Goal: Task Accomplishment & Management: Manage account settings

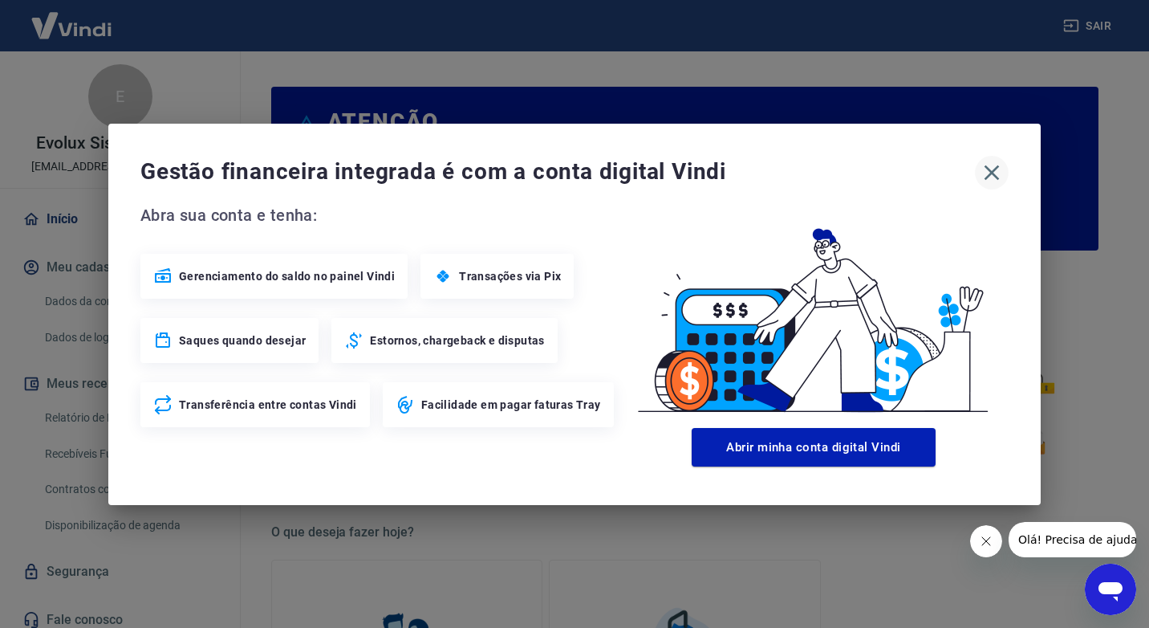
click at [996, 162] on icon "button" at bounding box center [992, 173] width 26 height 26
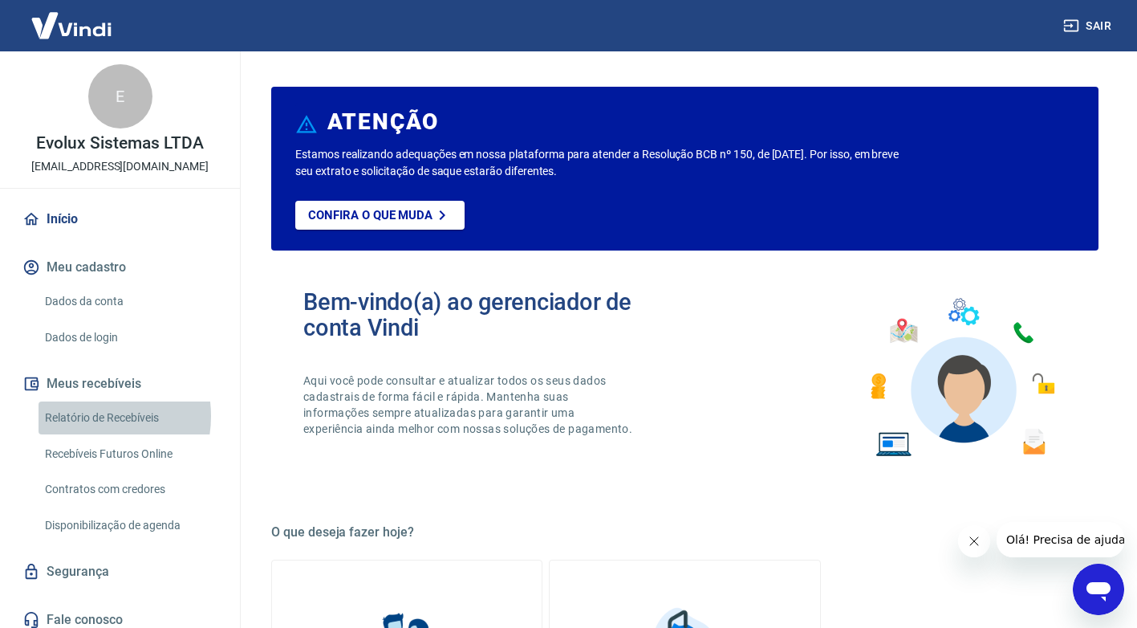
click at [86, 416] on link "Relatório de Recebíveis" at bounding box center [130, 417] width 182 height 33
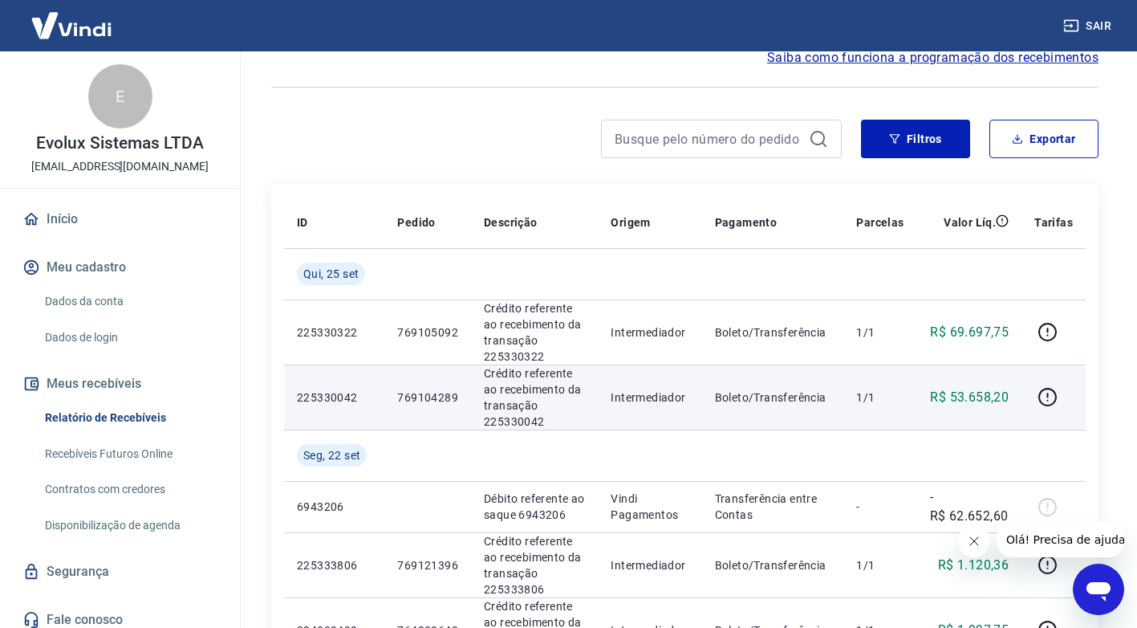
scroll to position [161, 0]
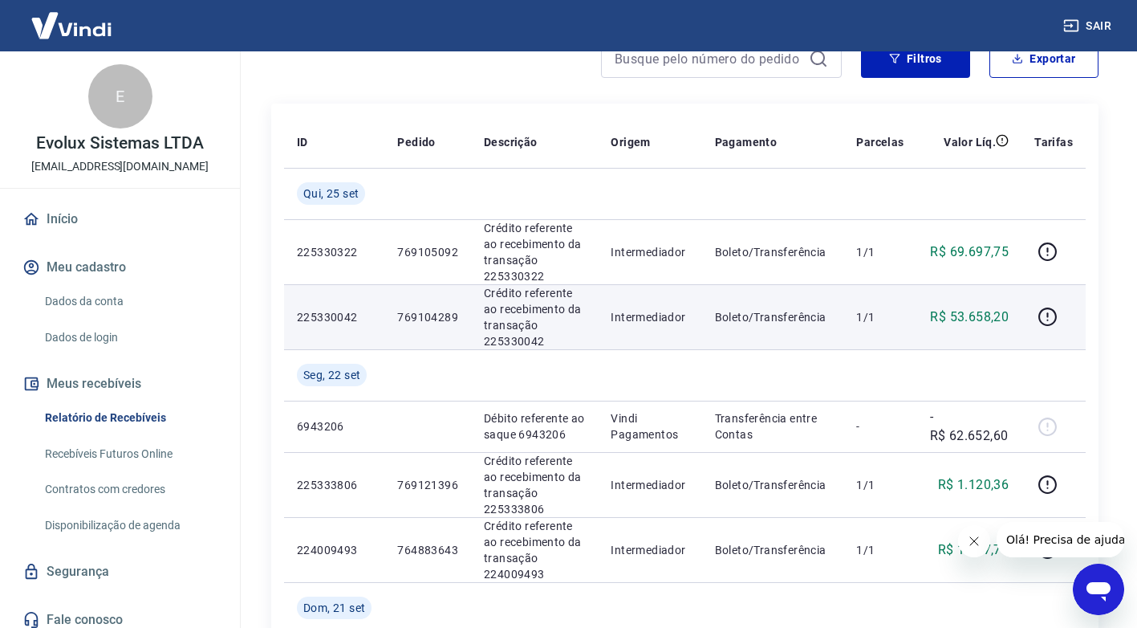
click at [342, 311] on p "225330042" at bounding box center [334, 317] width 75 height 16
click at [439, 323] on p "769104289" at bounding box center [427, 317] width 61 height 16
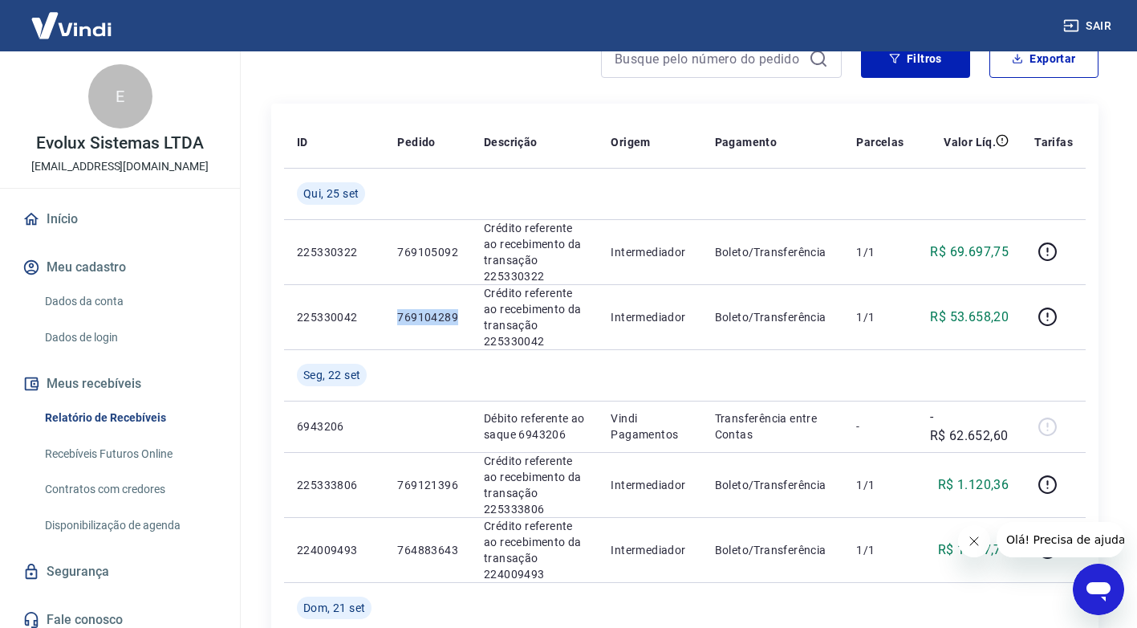
copy p "769104289"
click at [70, 222] on link "Início" at bounding box center [119, 218] width 201 height 35
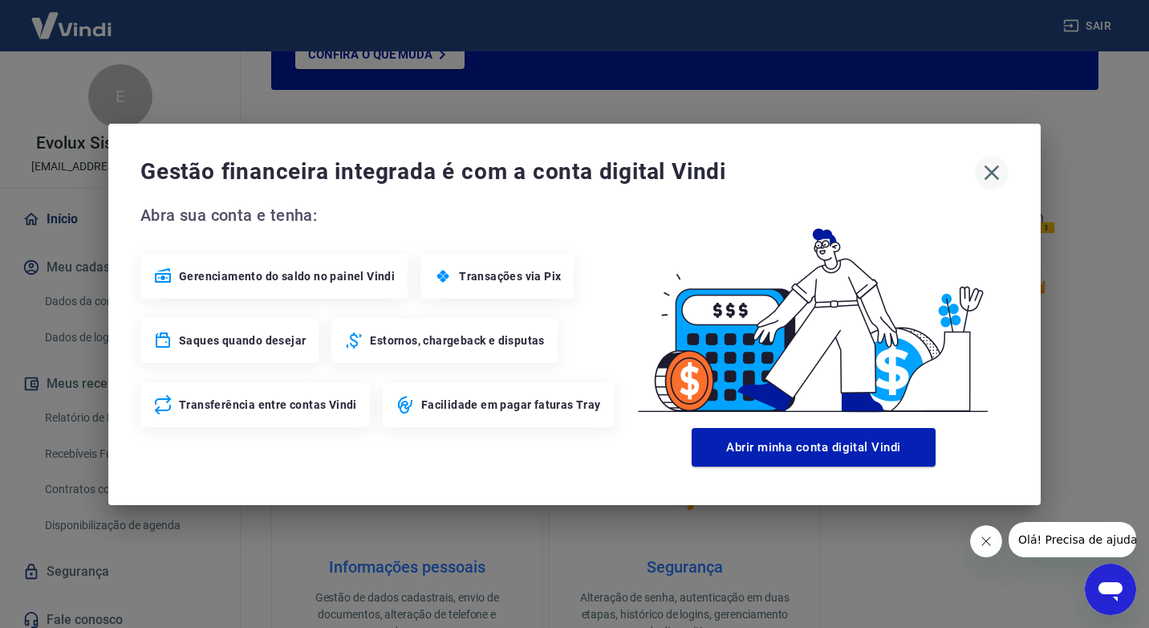
click at [996, 171] on icon "button" at bounding box center [992, 173] width 26 height 26
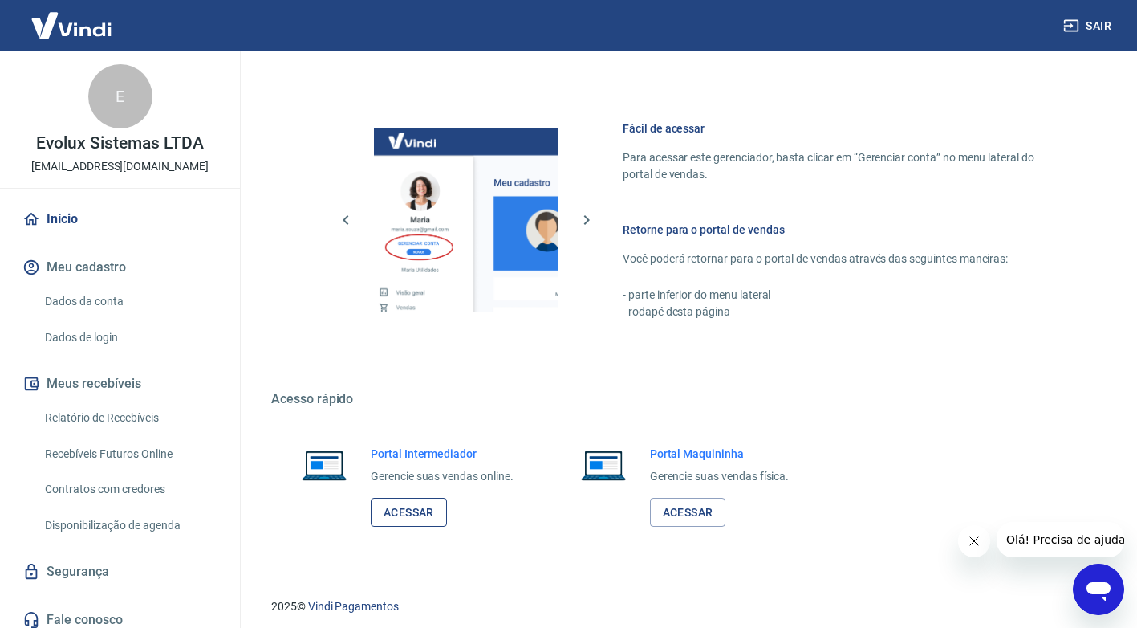
scroll to position [822, 0]
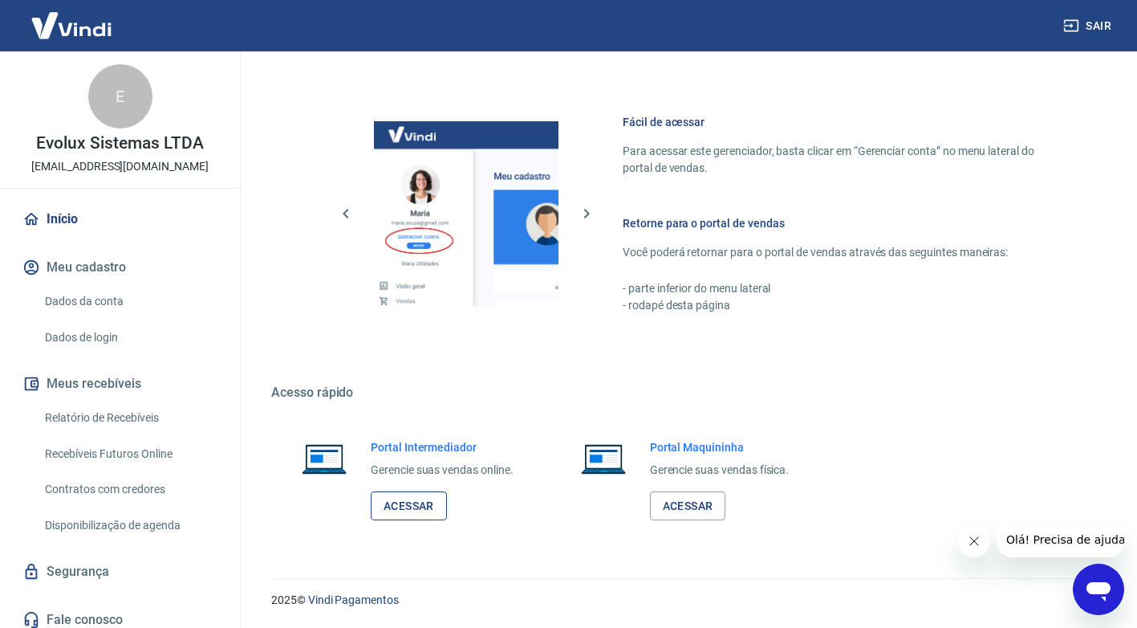
click at [405, 497] on link "Acessar" at bounding box center [409, 506] width 76 height 30
click at [404, 502] on link "Acessar" at bounding box center [409, 506] width 76 height 30
click at [79, 417] on link "Relatório de Recebíveis" at bounding box center [130, 417] width 182 height 33
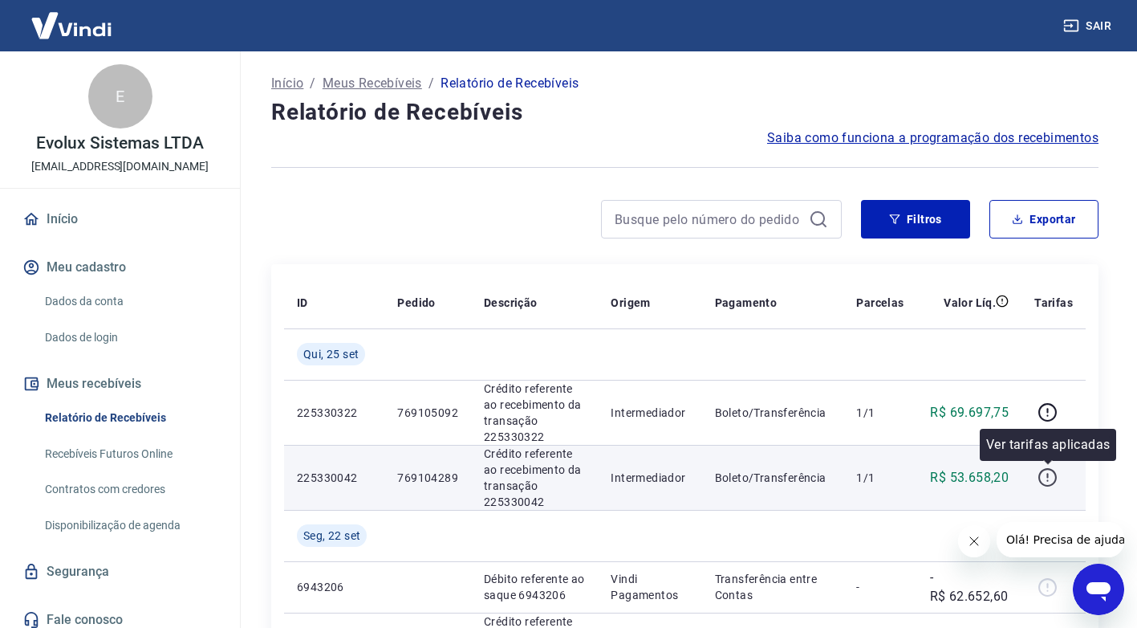
click at [1048, 478] on icon "button" at bounding box center [1048, 475] width 2 height 5
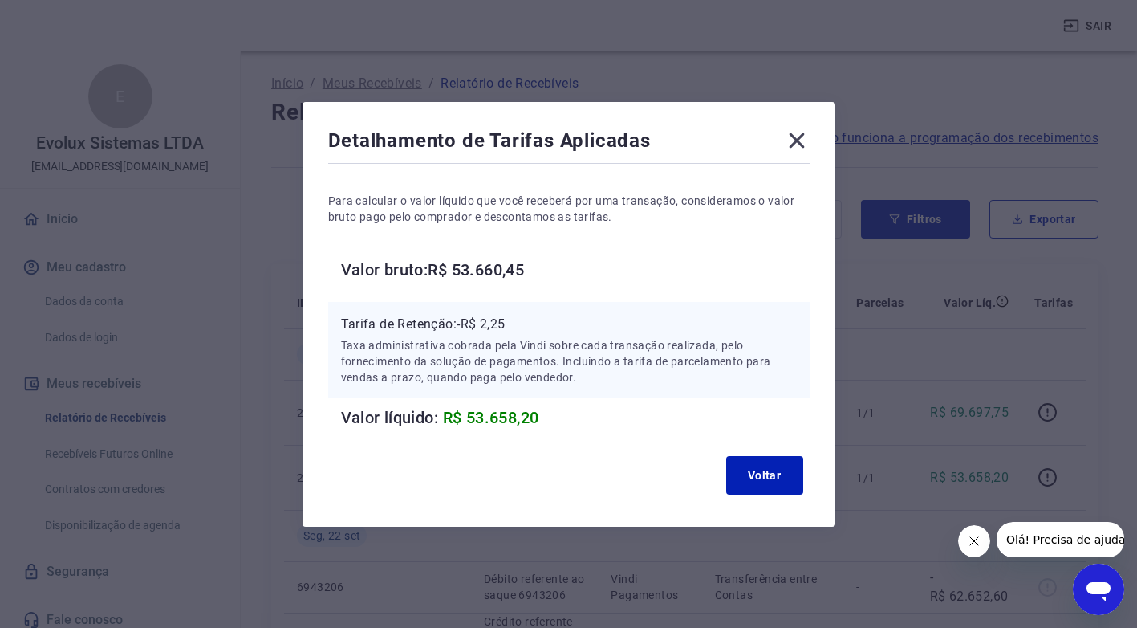
click at [795, 136] on icon at bounding box center [797, 141] width 26 height 26
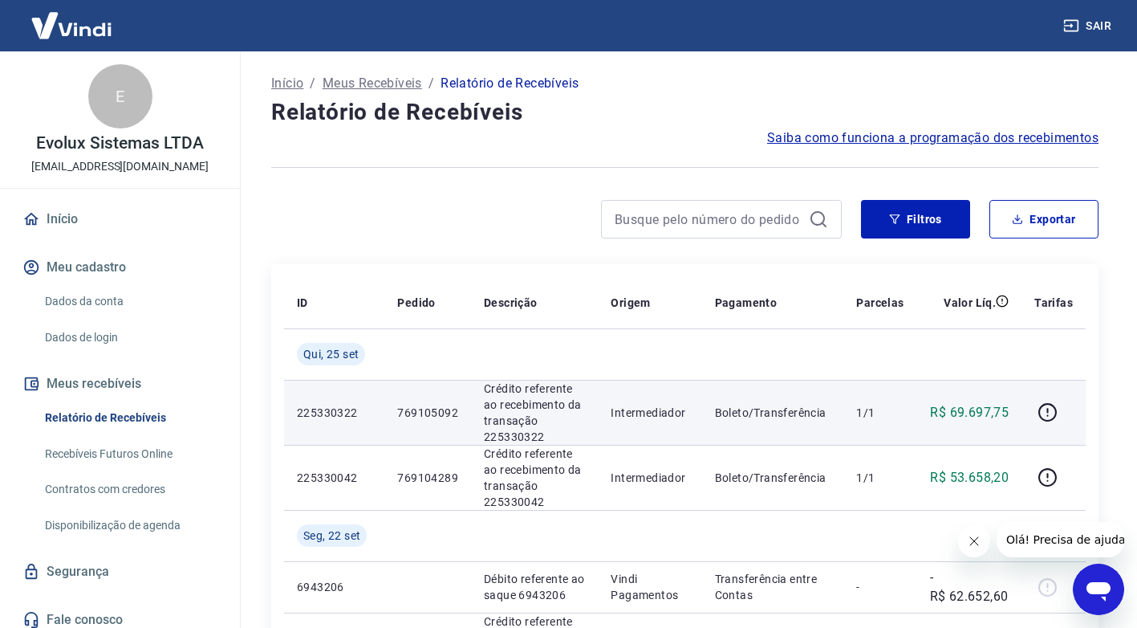
click at [437, 413] on p "769105092" at bounding box center [427, 413] width 61 height 16
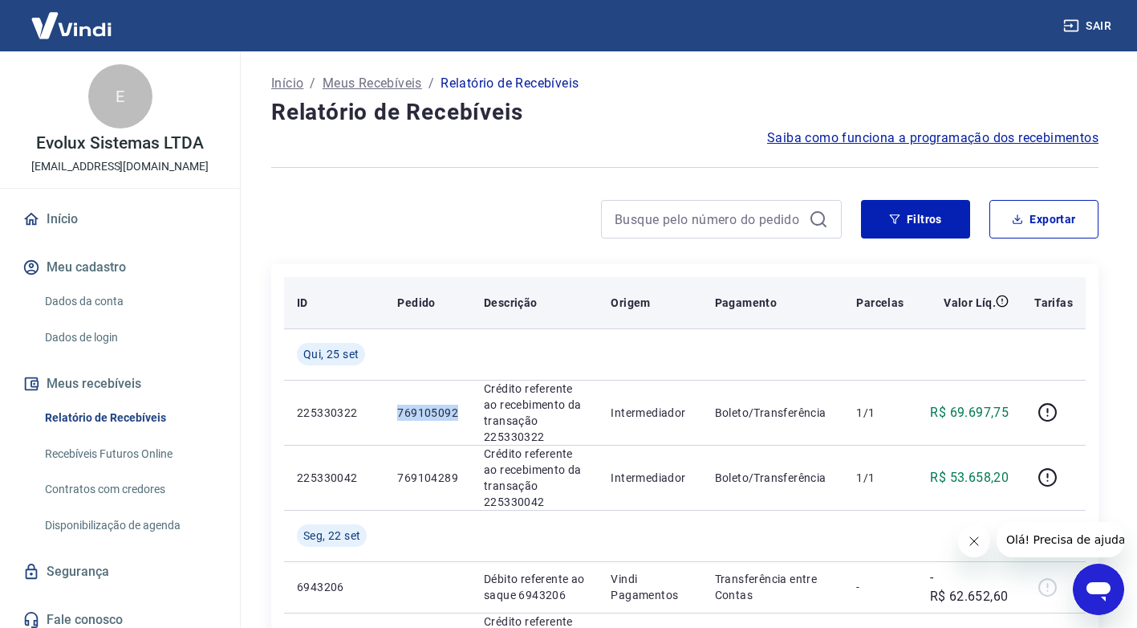
copy p "769105092"
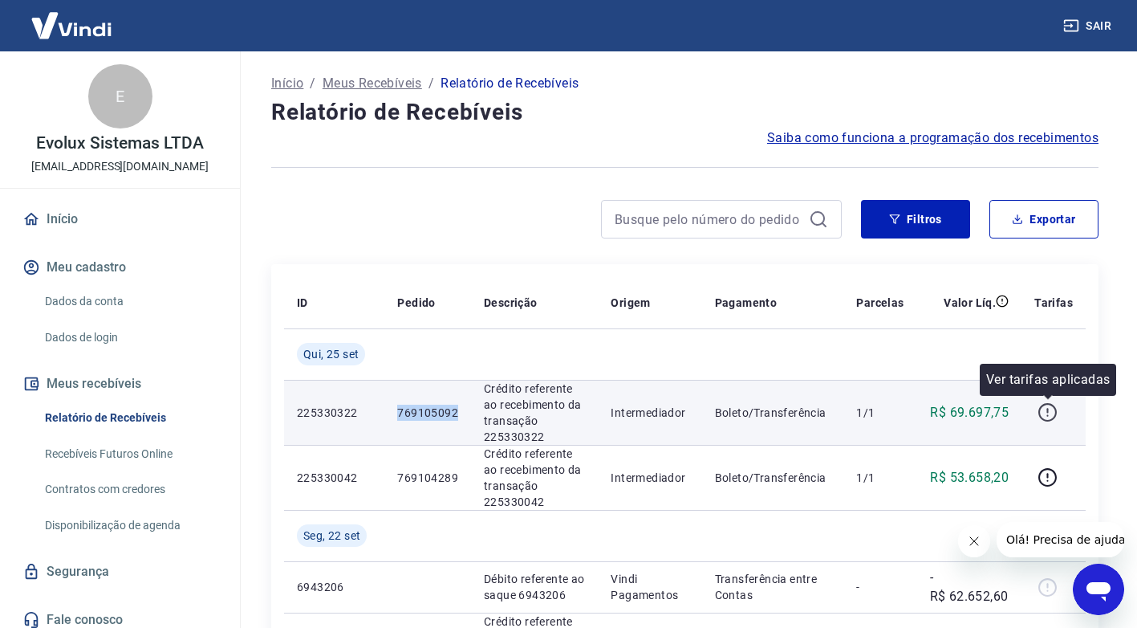
drag, startPoint x: 1034, startPoint y: 421, endPoint x: 1043, endPoint y: 413, distance: 12.5
click at [1039, 414] on td at bounding box center [1054, 412] width 64 height 65
click at [1043, 413] on icon "button" at bounding box center [1048, 412] width 20 height 20
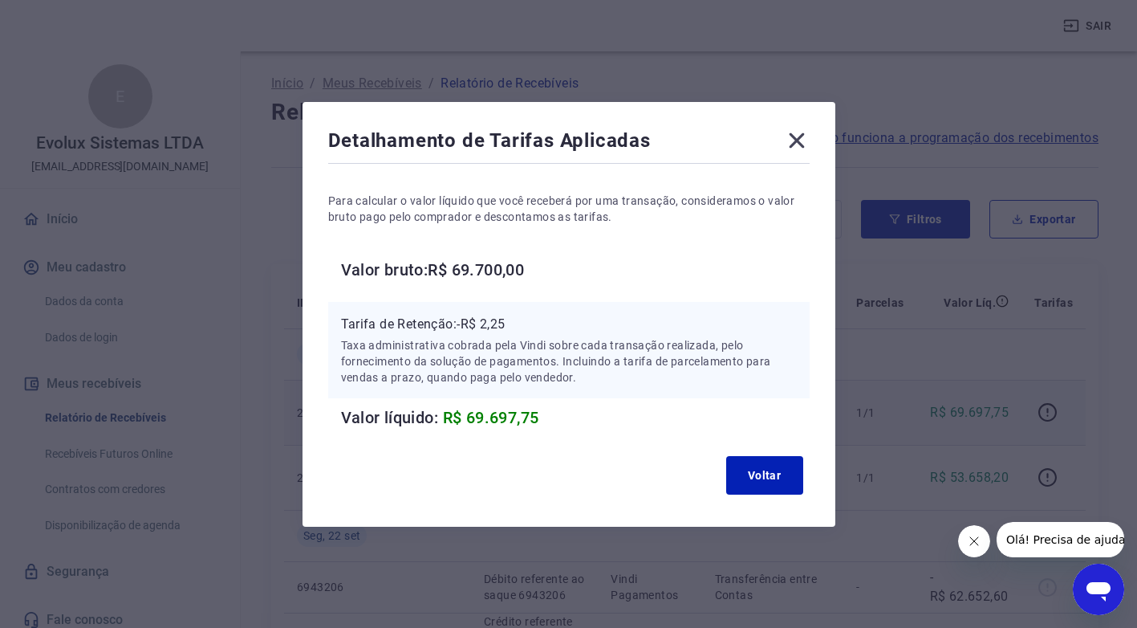
drag, startPoint x: 806, startPoint y: 139, endPoint x: 674, endPoint y: 122, distance: 132.7
click at [806, 140] on icon at bounding box center [797, 141] width 26 height 26
